Goal: Subscribe to service/newsletter

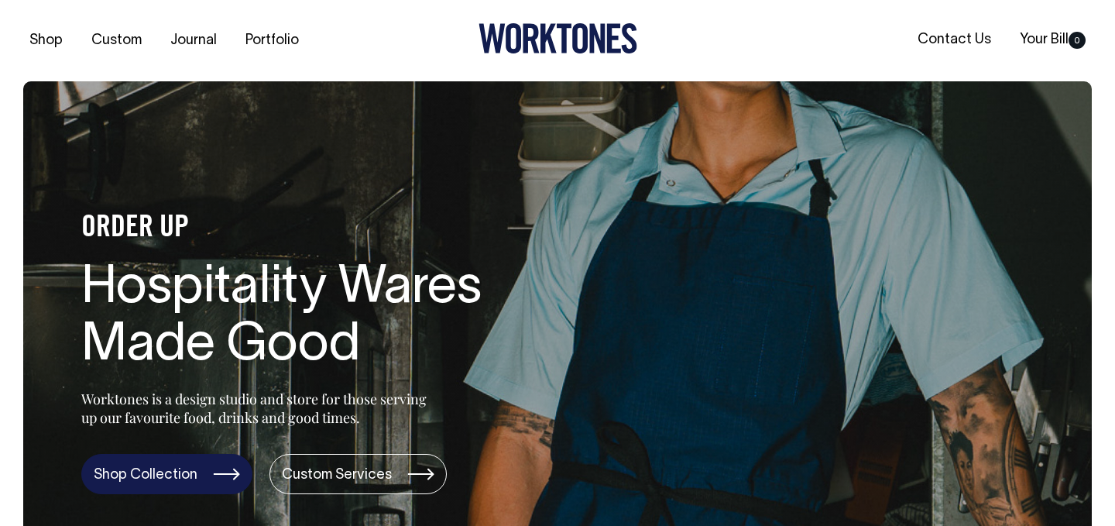
click at [167, 470] on link "Shop Collection" at bounding box center [166, 474] width 171 height 40
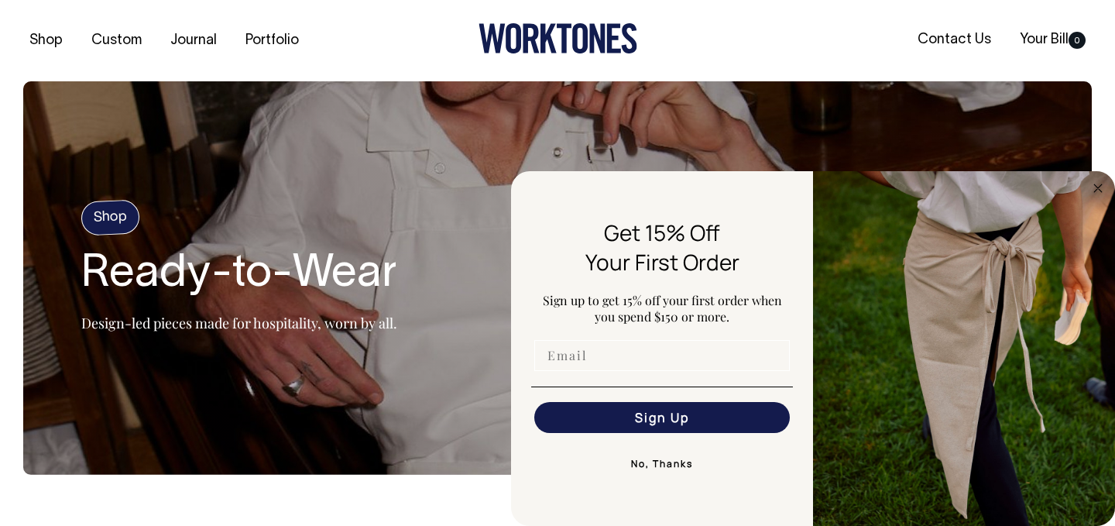
click at [582, 359] on input "Email" at bounding box center [662, 355] width 256 height 31
type input "[EMAIL_ADDRESS][DOMAIN_NAME]"
click at [660, 426] on button "Sign Up" at bounding box center [662, 417] width 256 height 31
